Goal: Information Seeking & Learning: Learn about a topic

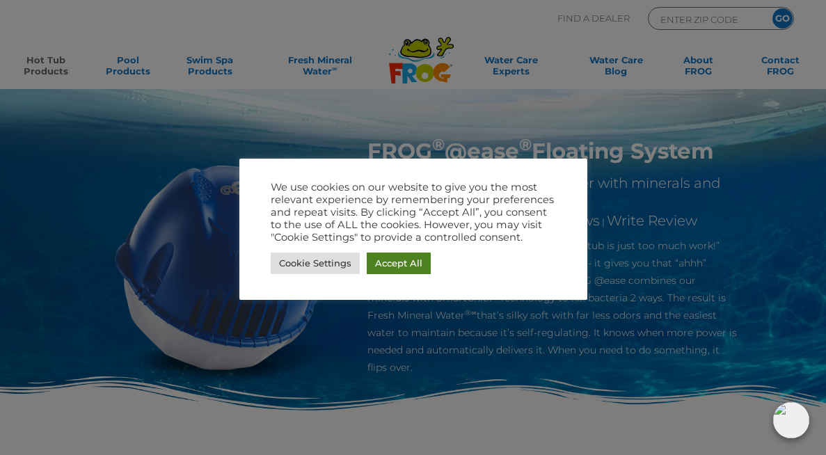
click at [395, 271] on link "Accept All" at bounding box center [399, 264] width 64 height 22
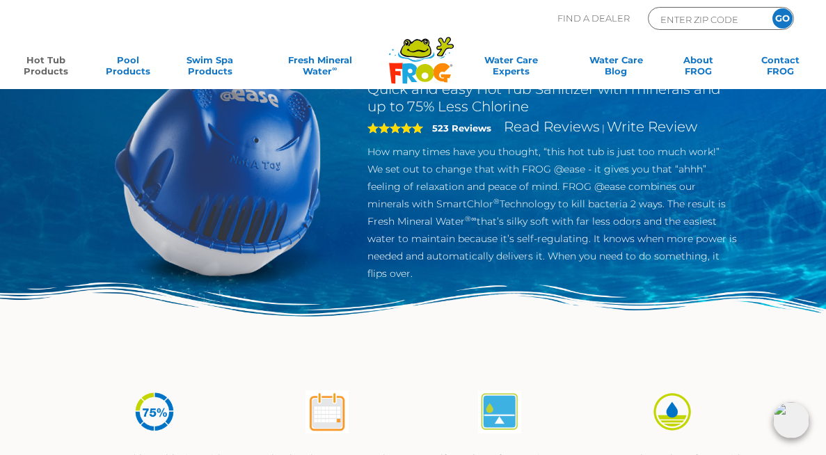
scroll to position [97, 0]
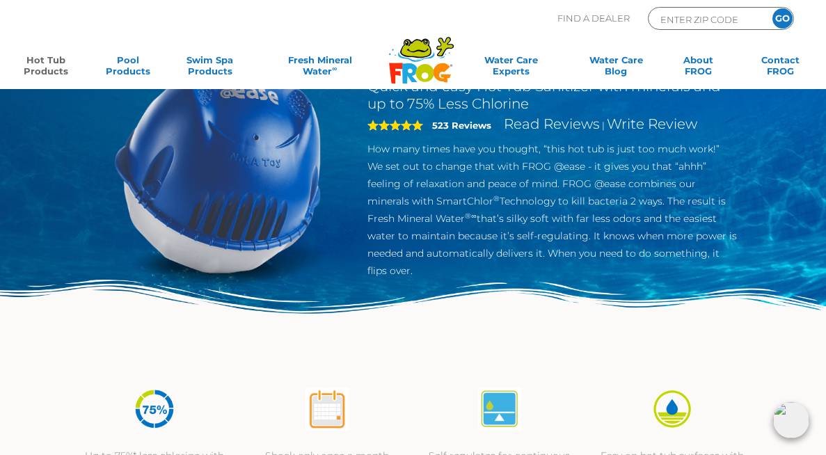
click at [285, 192] on img at bounding box center [218, 170] width 258 height 258
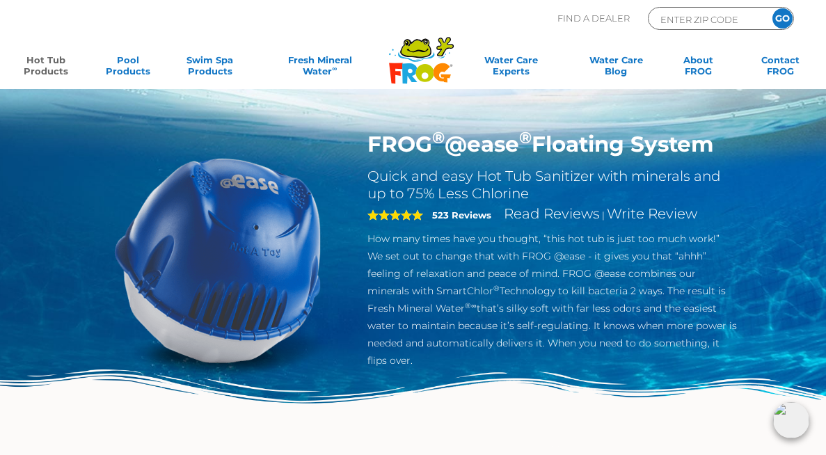
scroll to position [0, 0]
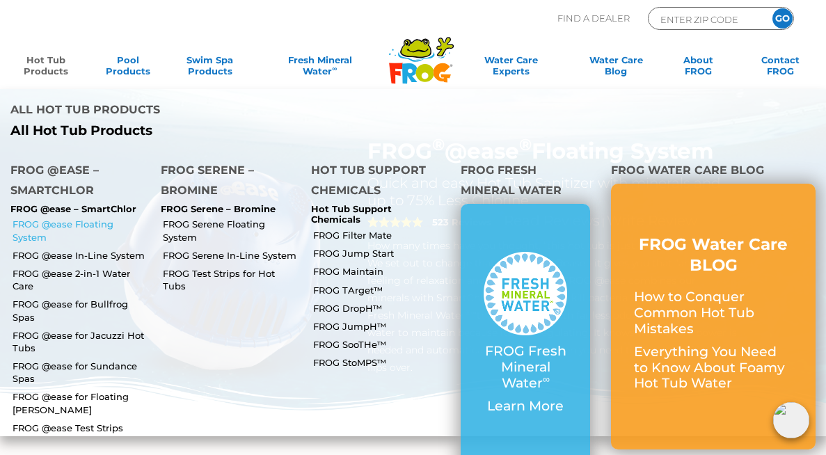
click at [110, 218] on link "FROG @ease Floating System" at bounding box center [82, 230] width 138 height 25
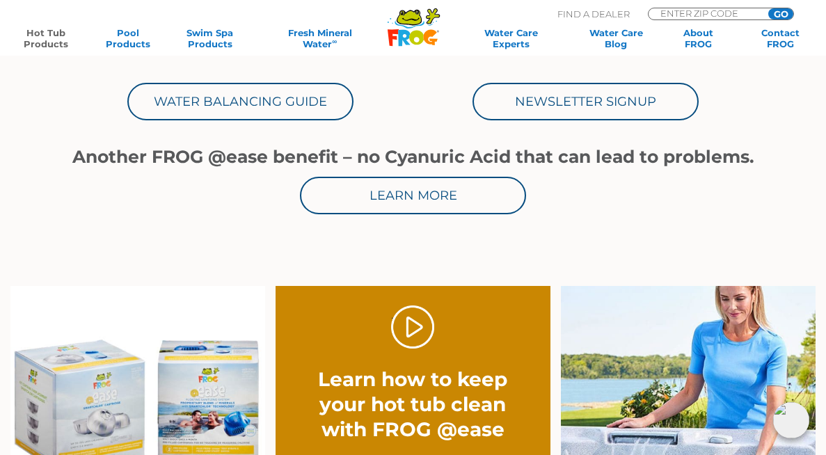
scroll to position [679, 0]
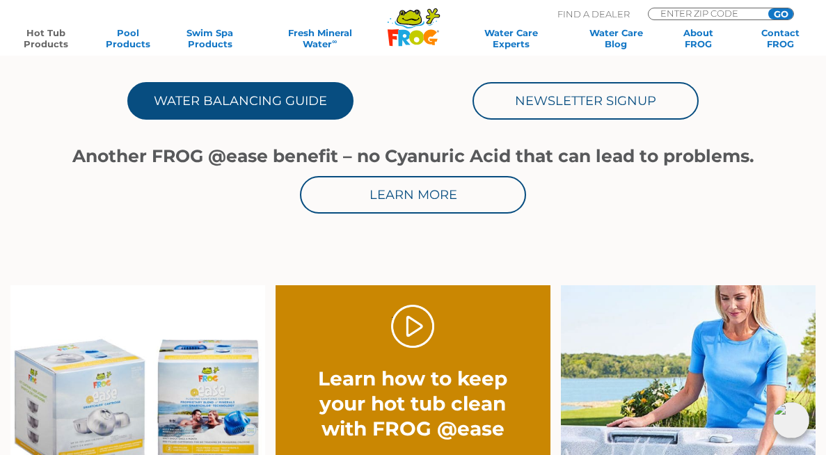
click at [224, 108] on link "Water Balancing Guide" at bounding box center [240, 101] width 226 height 38
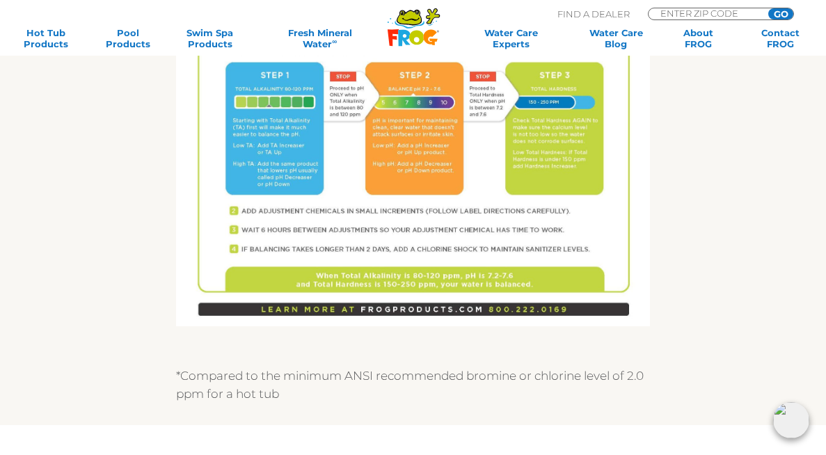
scroll to position [899, 0]
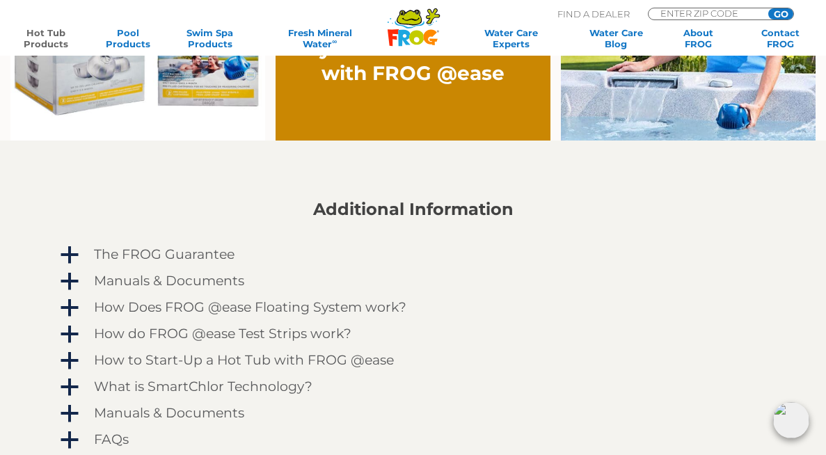
scroll to position [1038, 0]
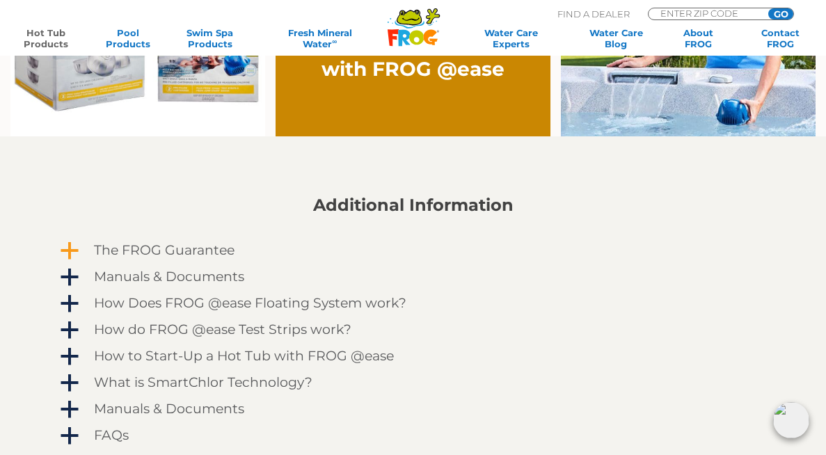
click at [184, 249] on h4 "The FROG Guarantee" at bounding box center [164, 250] width 141 height 15
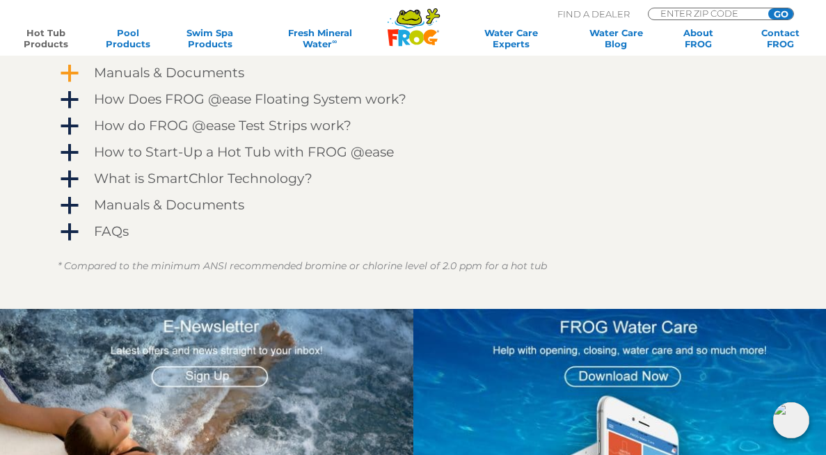
scroll to position [1287, 0]
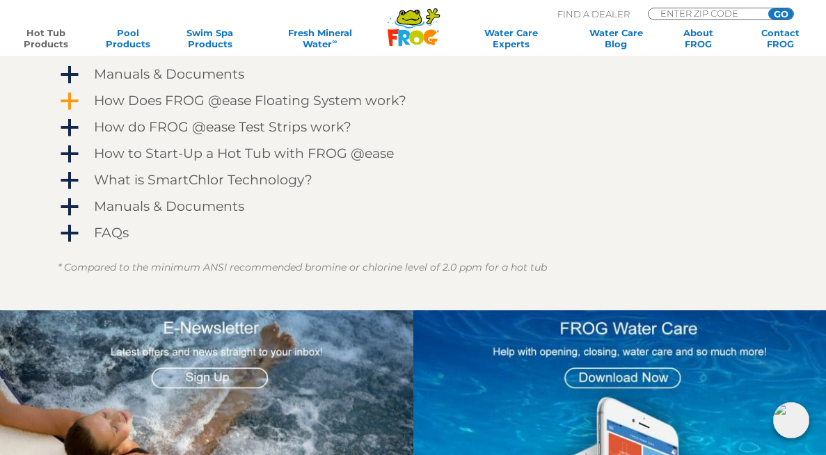
click at [161, 102] on h4 "How Does FROG @ease Floating System work?" at bounding box center [250, 100] width 313 height 15
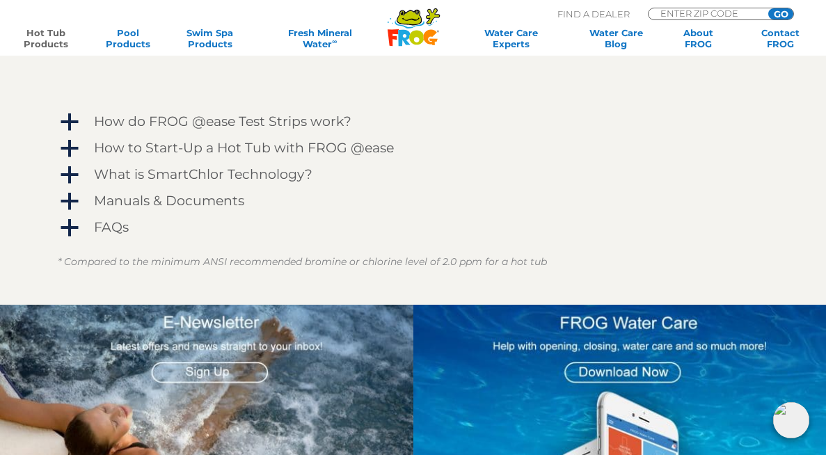
scroll to position [1667, 0]
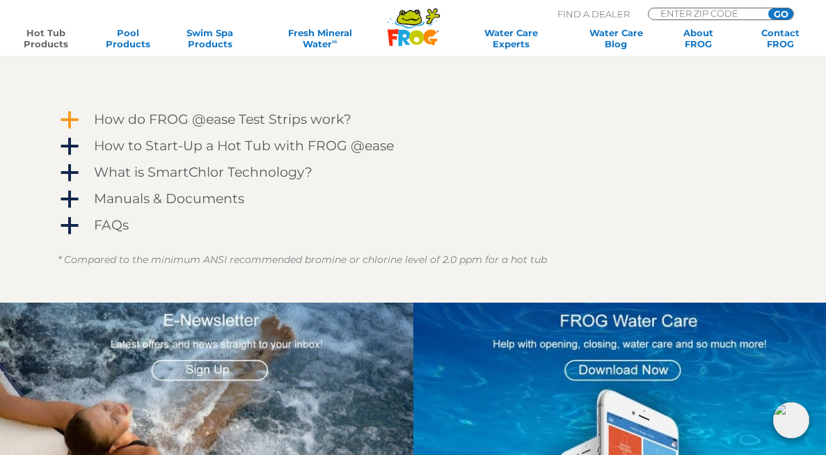
click at [174, 123] on h4 "How do FROG @ease Test Strips work?" at bounding box center [223, 119] width 258 height 15
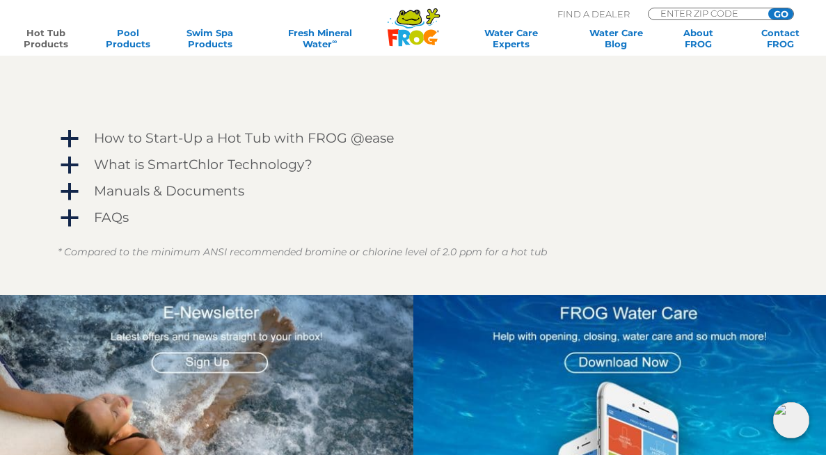
scroll to position [2025, 0]
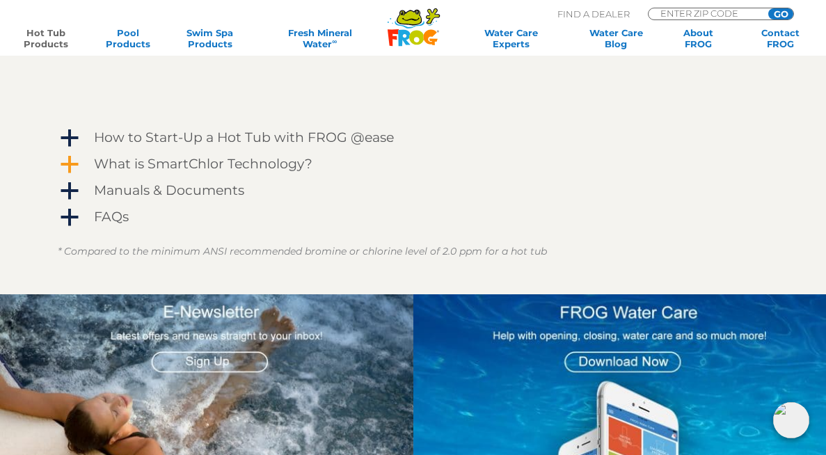
click at [202, 169] on h4 "What is SmartChlor Technology?" at bounding box center [203, 164] width 219 height 15
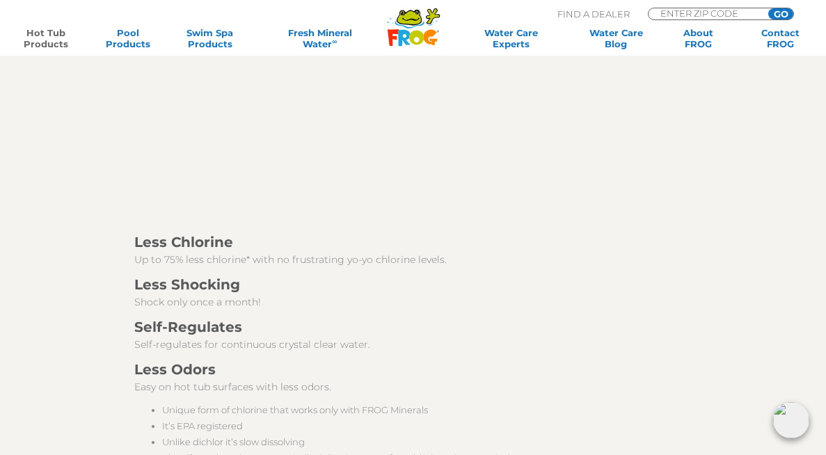
scroll to position [2226, 0]
click at [39, 37] on link "Hot Tub Products" at bounding box center [46, 38] width 64 height 22
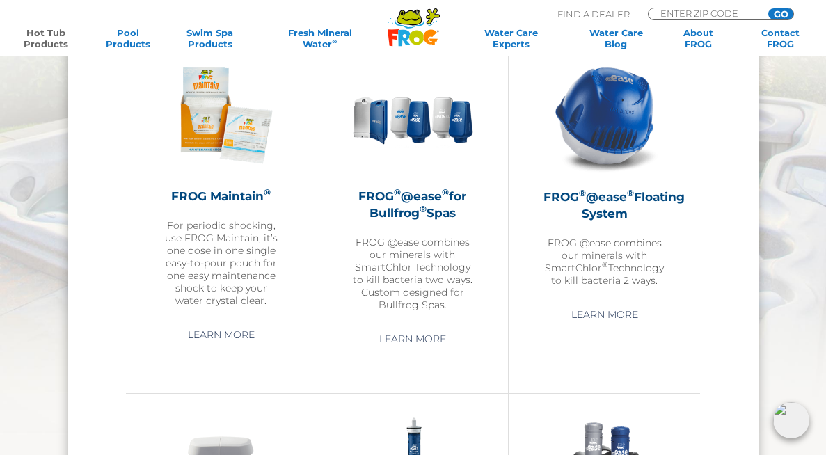
scroll to position [1354, 0]
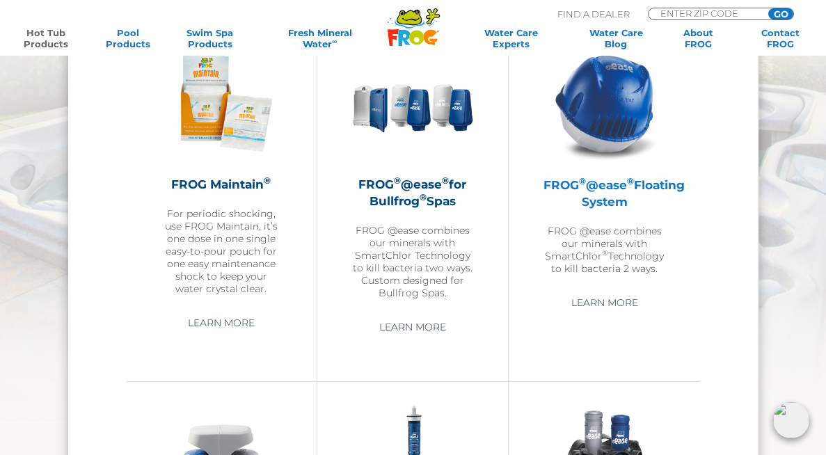
click at [584, 205] on h2 "FROG ® @ease ® Floating System" at bounding box center [605, 193] width 122 height 33
